Goal: Check status: Check status

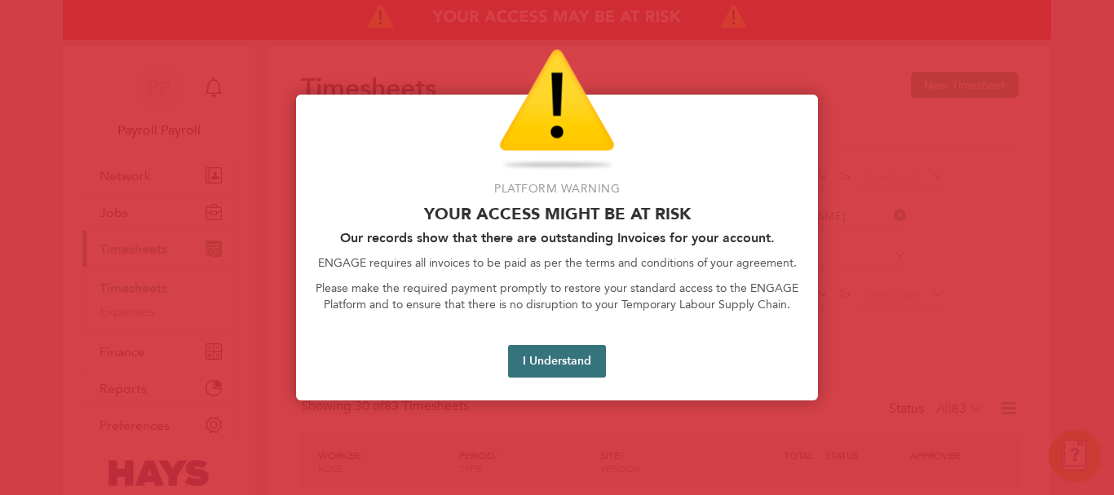
click at [574, 360] on button "I Understand" at bounding box center [557, 361] width 98 height 33
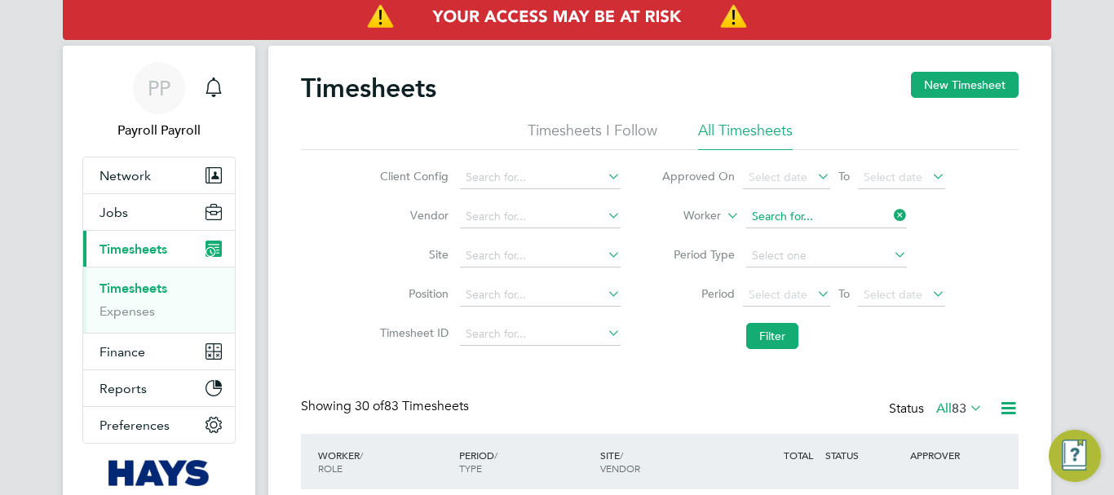
click at [781, 209] on input at bounding box center [826, 217] width 161 height 23
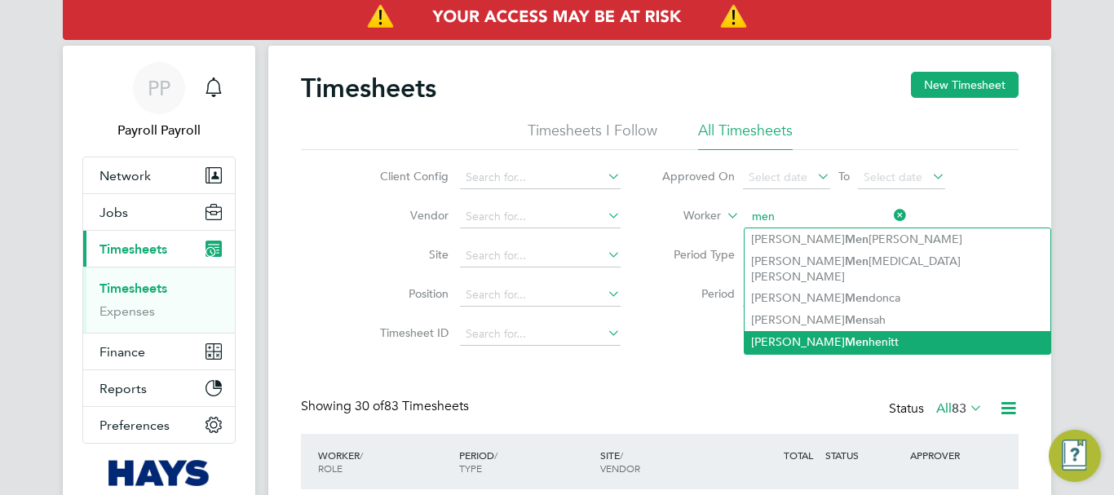
click at [845, 335] on b "Men" at bounding box center [857, 342] width 24 height 14
type input "[PERSON_NAME]"
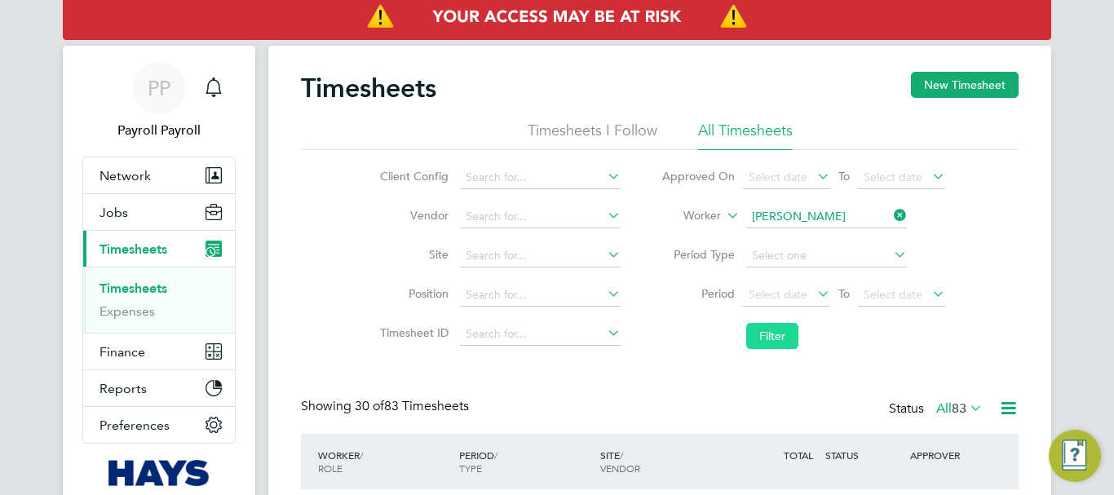
click at [770, 330] on button "Filter" at bounding box center [772, 336] width 52 height 26
click at [790, 333] on button "Filter" at bounding box center [772, 336] width 52 height 26
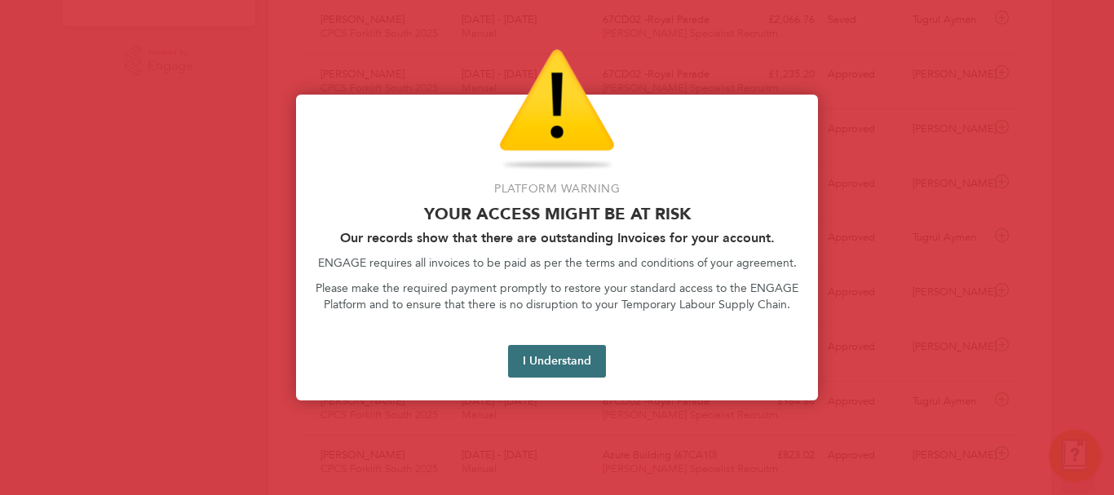
click at [538, 365] on button "I Understand" at bounding box center [557, 361] width 98 height 33
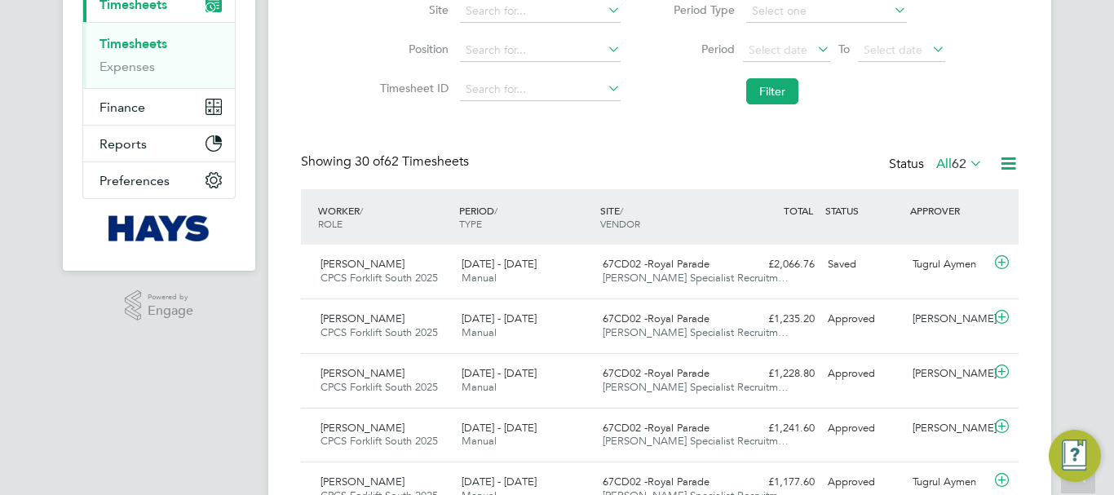
scroll to position [82, 0]
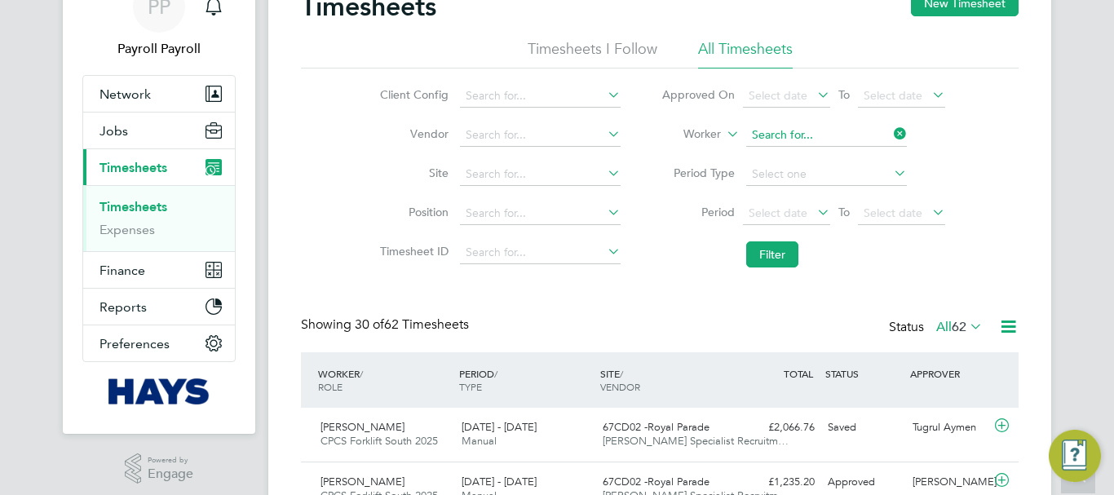
click at [779, 132] on input at bounding box center [826, 135] width 161 height 23
paste input "[PERSON_NAME]"
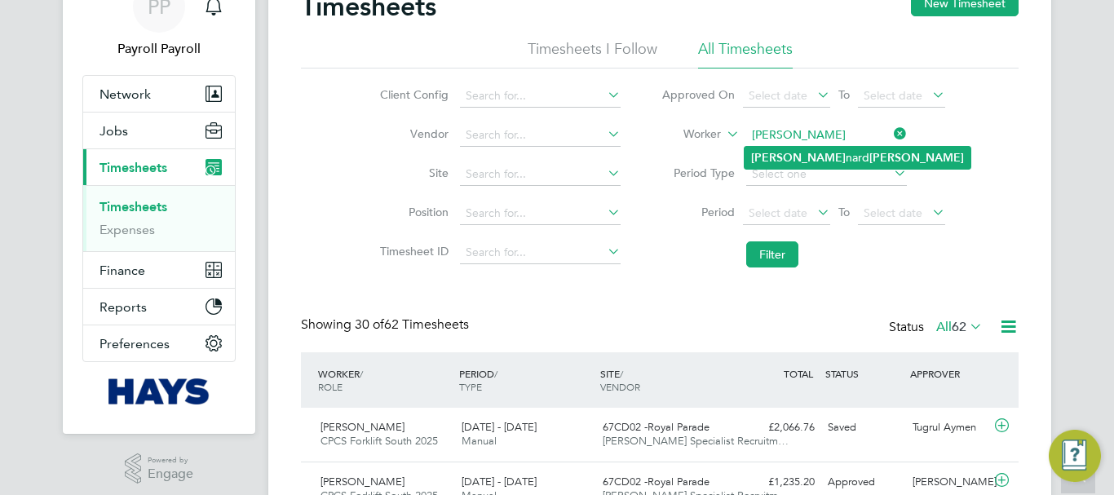
click at [869, 162] on b "[PERSON_NAME]" at bounding box center [916, 158] width 95 height 14
type input "[PERSON_NAME]"
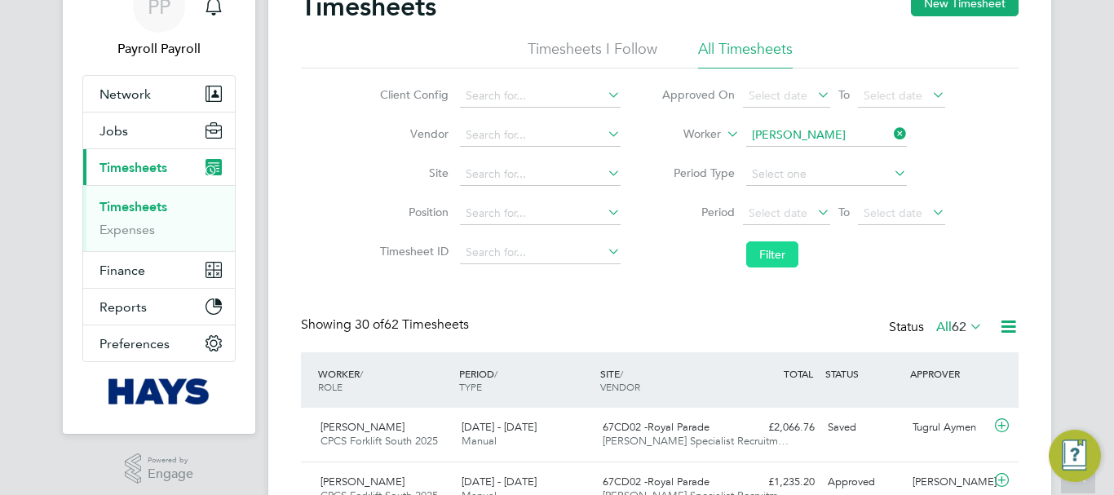
click at [767, 259] on button "Filter" at bounding box center [772, 254] width 52 height 26
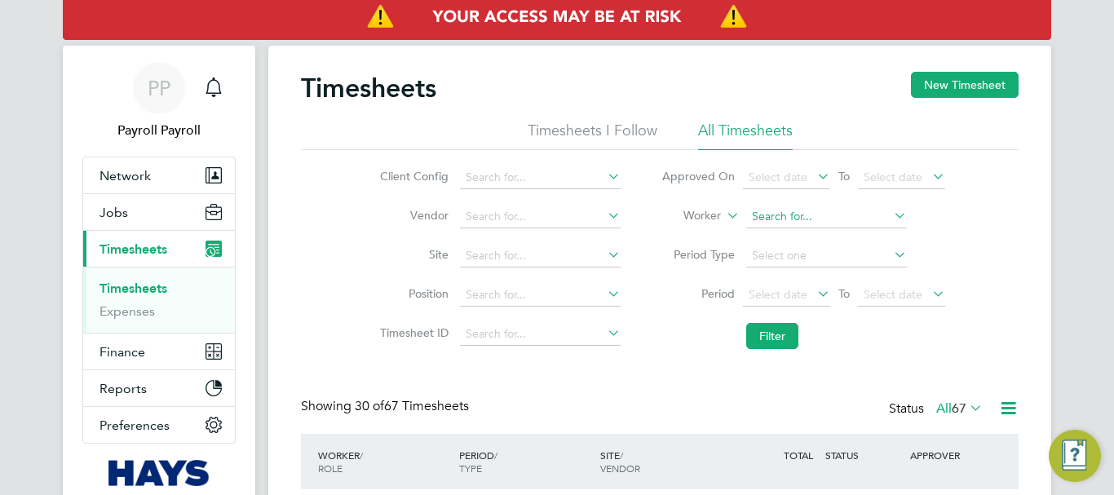
click at [830, 214] on input at bounding box center [826, 217] width 161 height 23
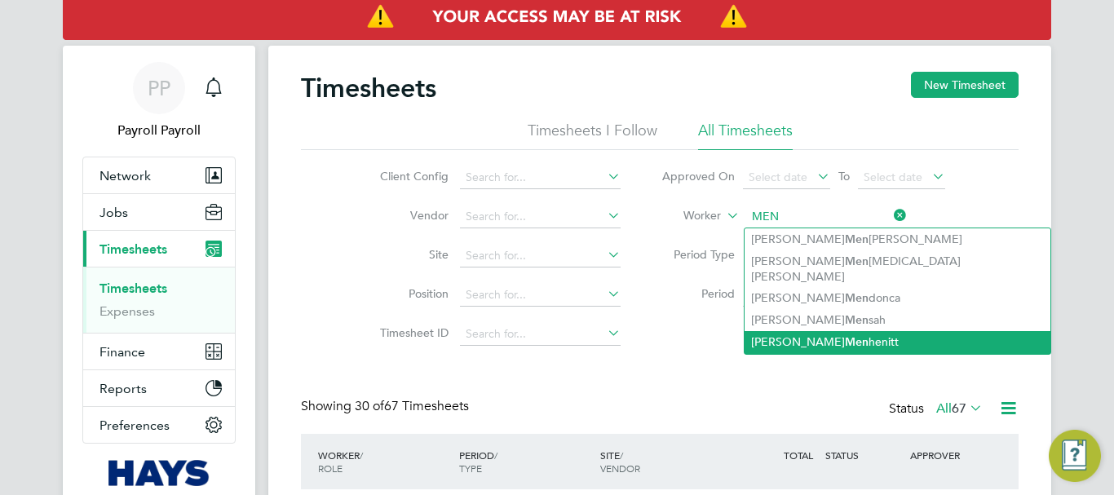
click at [845, 335] on b "Men" at bounding box center [857, 342] width 24 height 14
type input "[PERSON_NAME]"
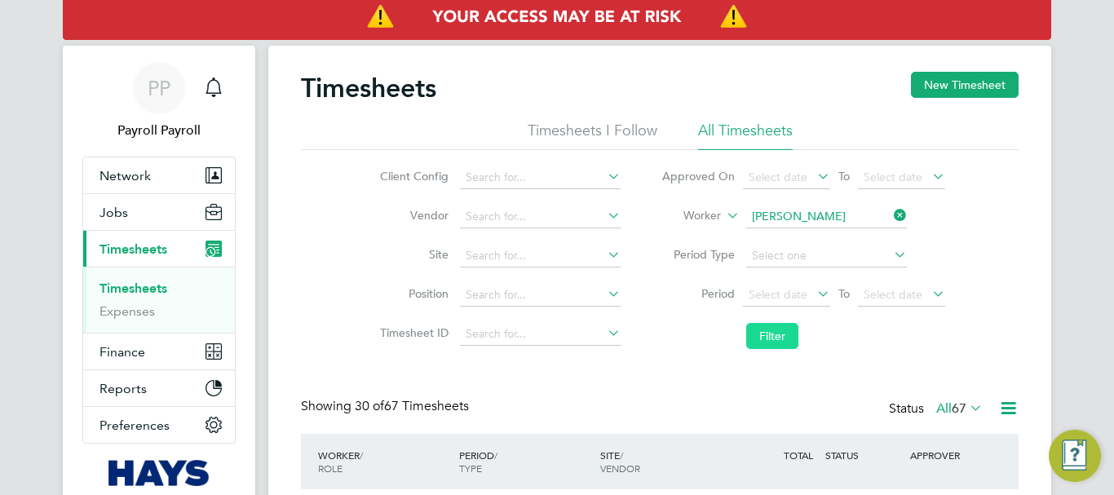
click at [779, 336] on button "Filter" at bounding box center [772, 336] width 52 height 26
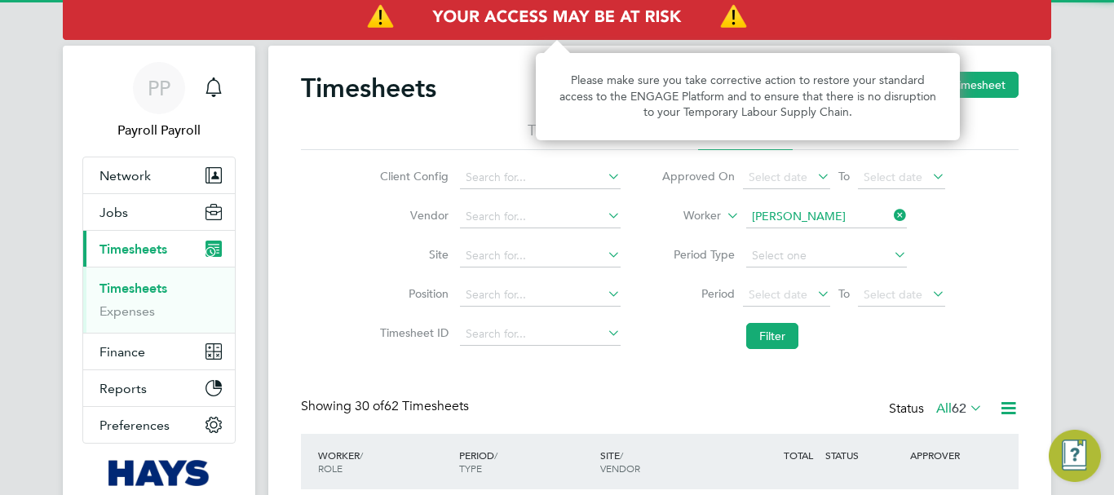
scroll to position [42, 142]
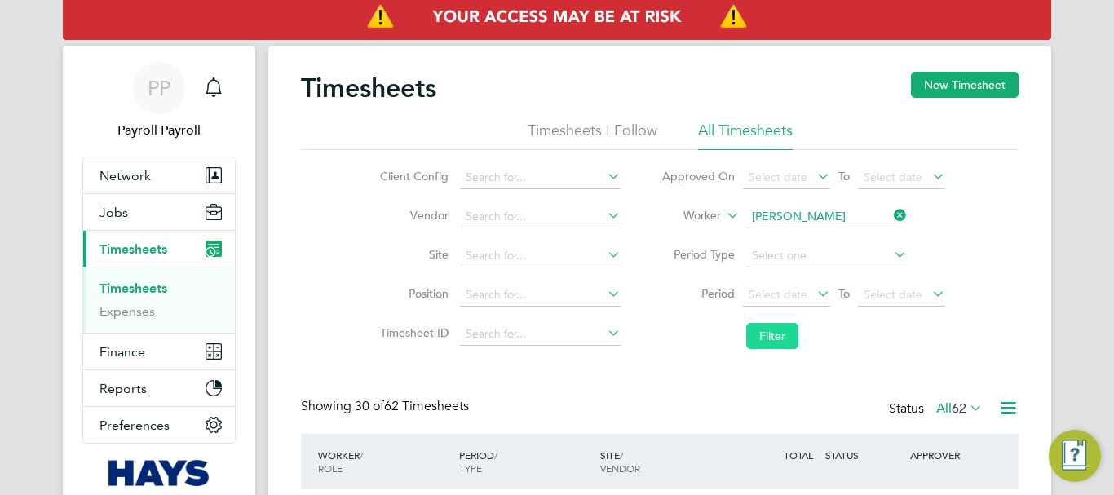
click at [760, 331] on button "Filter" at bounding box center [772, 336] width 52 height 26
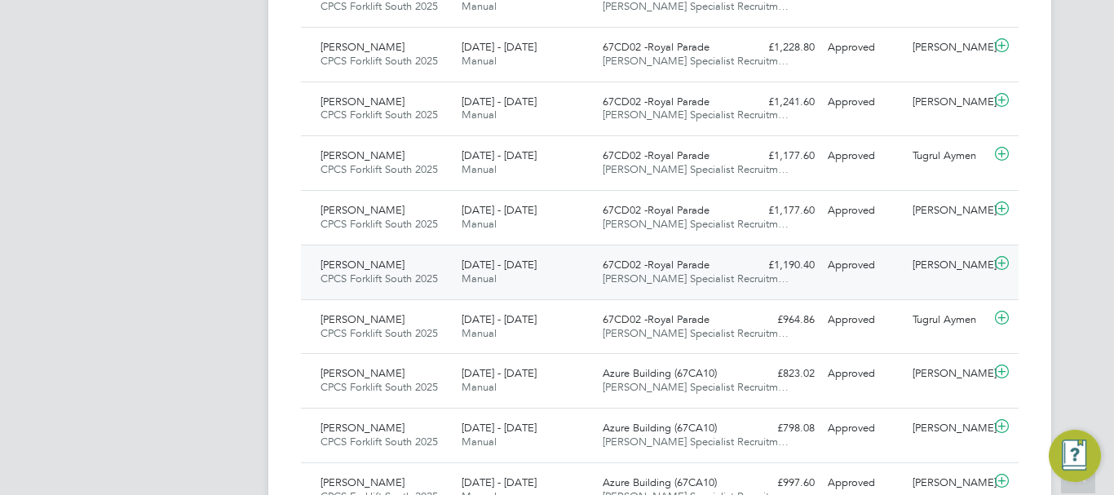
scroll to position [326, 0]
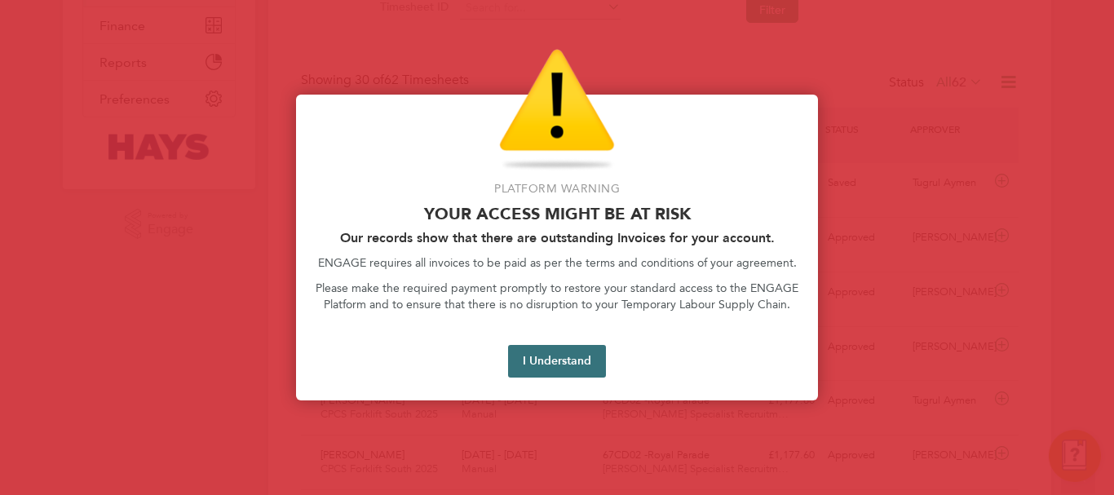
click at [550, 370] on button "I Understand" at bounding box center [557, 361] width 98 height 33
click at [584, 352] on button "I Understand" at bounding box center [557, 361] width 98 height 33
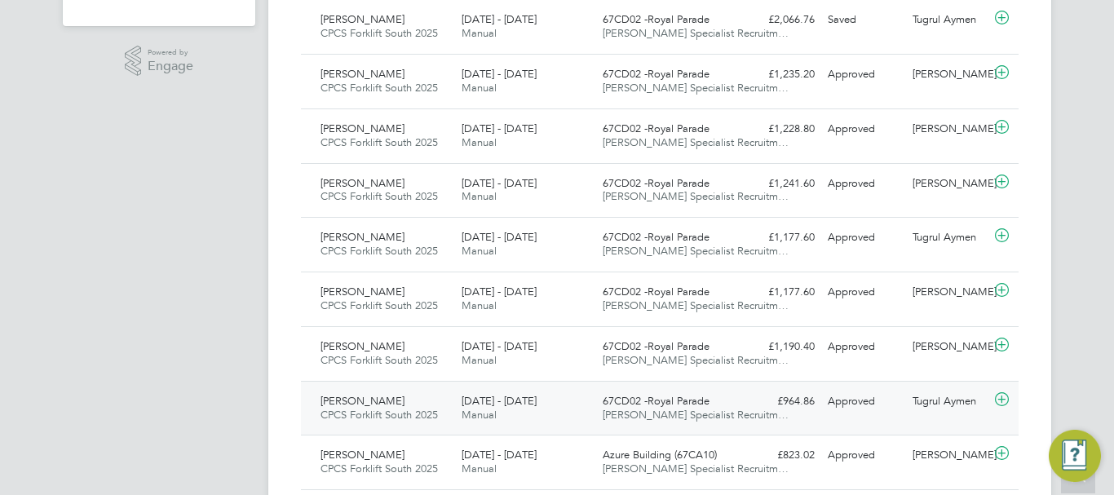
scroll to position [571, 0]
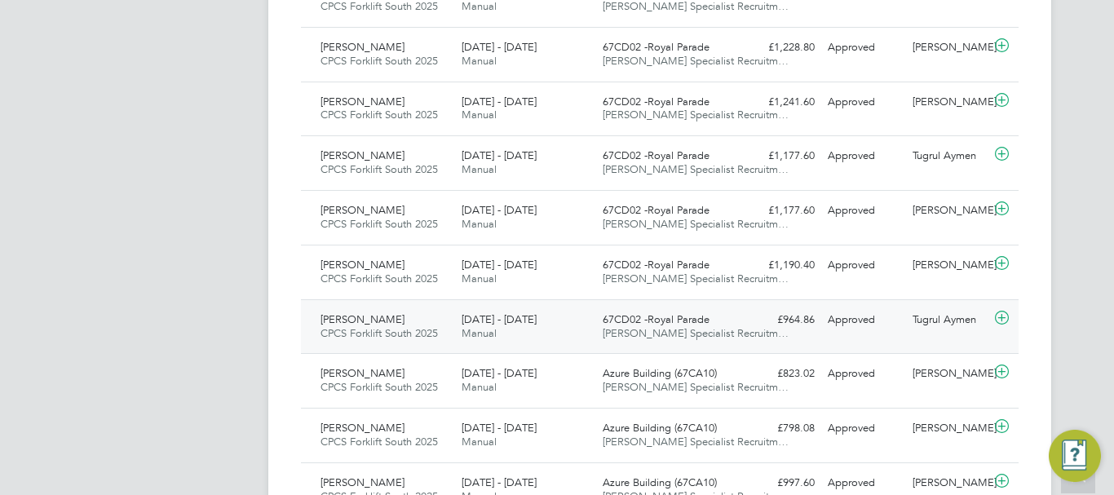
click at [855, 325] on div "Approved" at bounding box center [863, 320] width 85 height 27
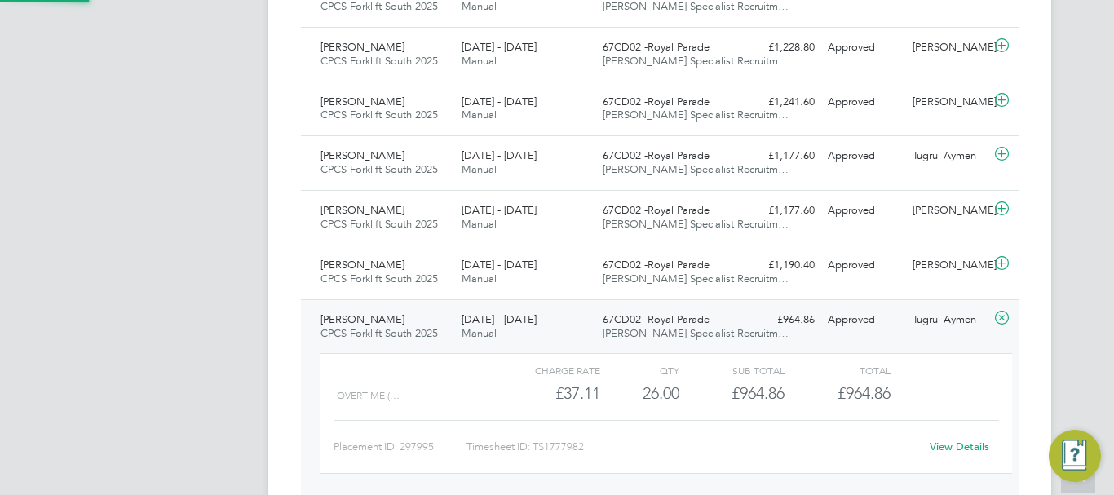
scroll to position [28, 159]
click at [937, 452] on link "View Details" at bounding box center [960, 447] width 60 height 14
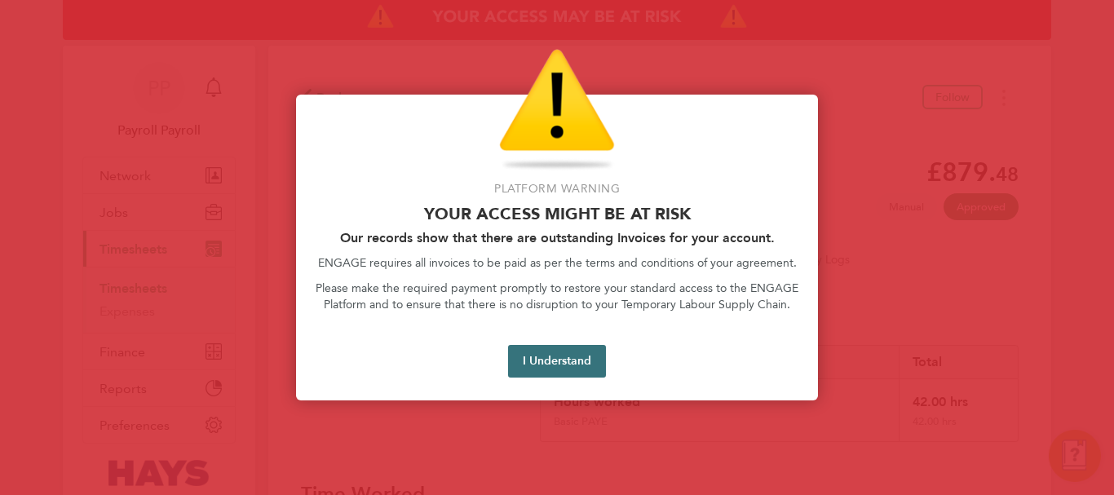
click at [548, 355] on button "I Understand" at bounding box center [557, 361] width 98 height 33
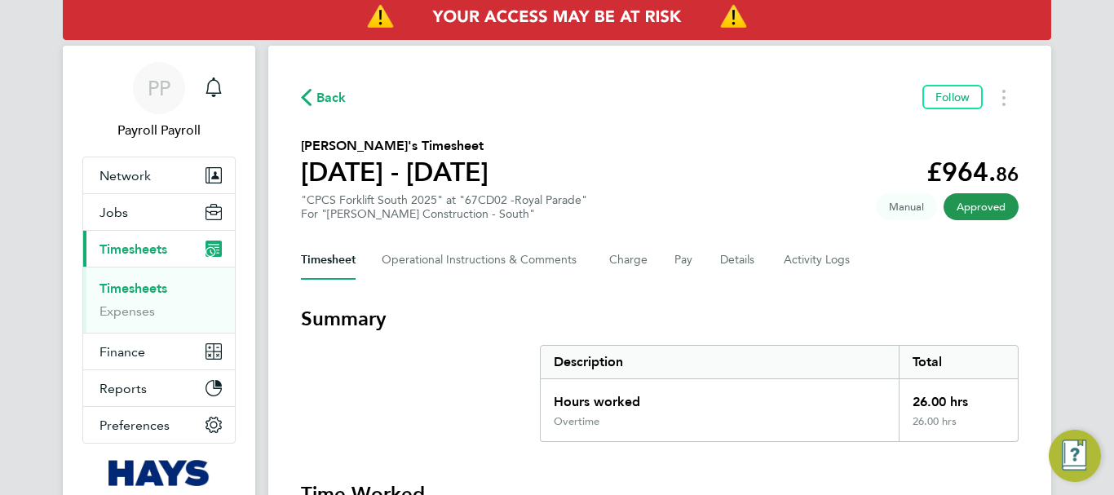
scroll to position [163, 0]
